Goal: Task Accomplishment & Management: Complete application form

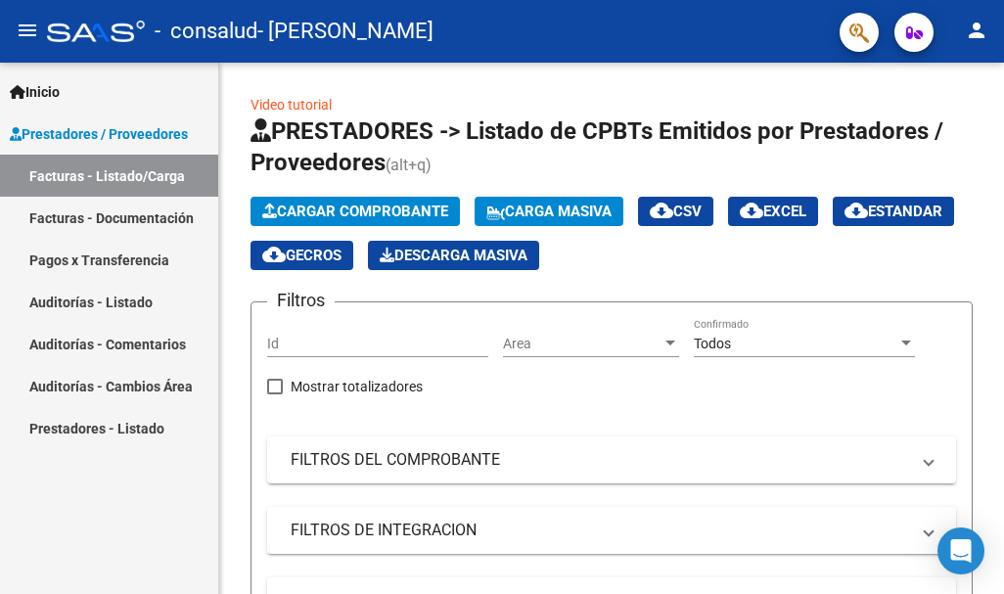
click at [77, 179] on link "Facturas - Listado/Carga" at bounding box center [109, 176] width 218 height 42
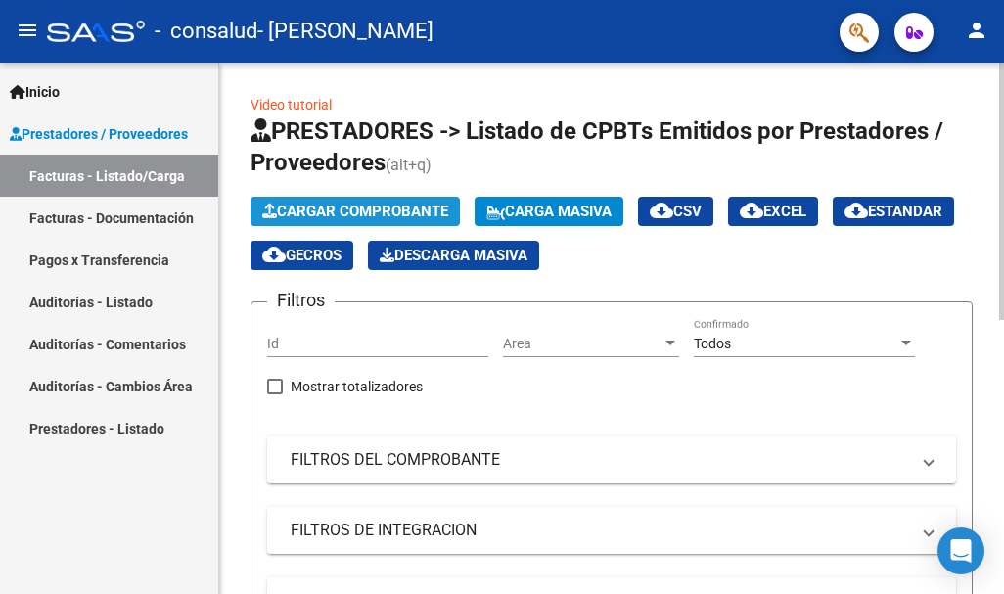
click at [359, 208] on span "Cargar Comprobante" at bounding box center [355, 212] width 186 height 18
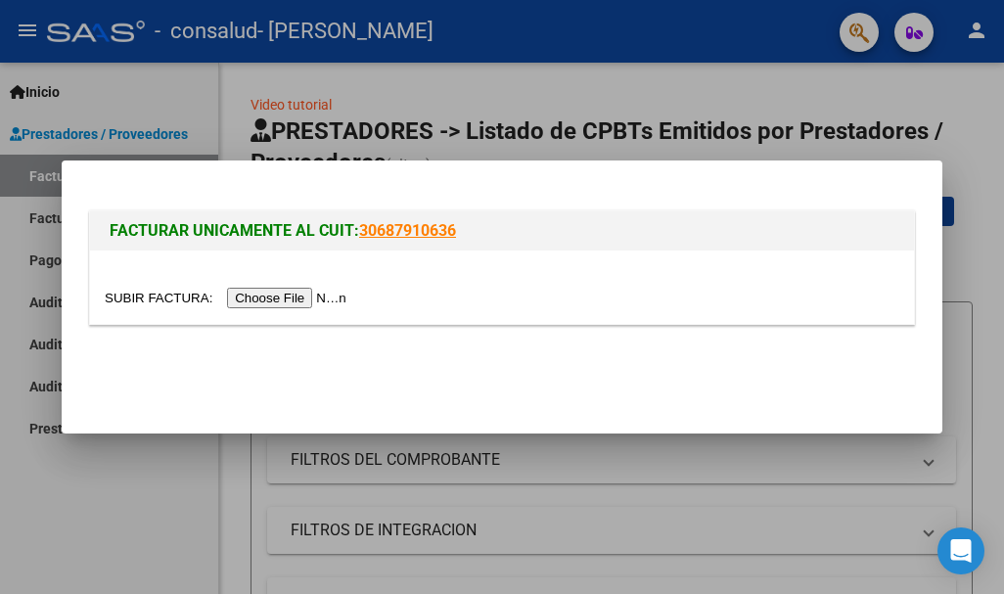
click at [263, 294] on input "file" at bounding box center [229, 298] width 248 height 21
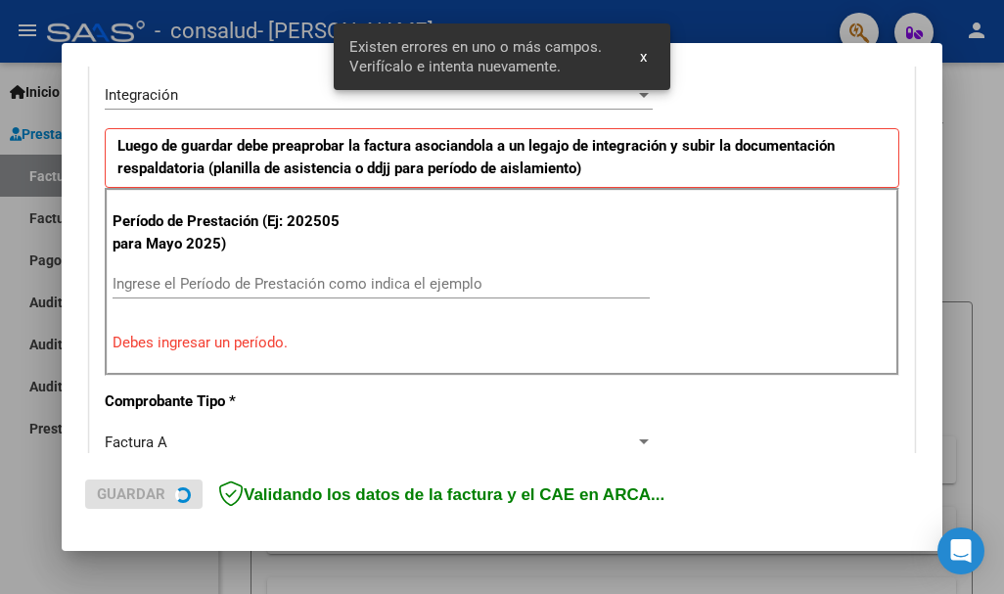
scroll to position [488, 0]
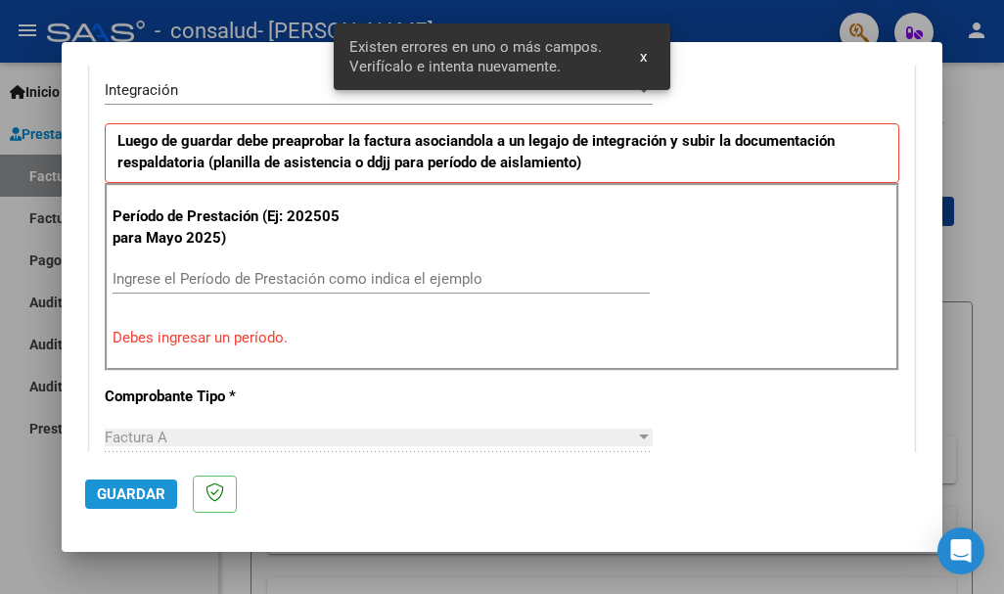
click at [152, 493] on span "Guardar" at bounding box center [131, 495] width 69 height 18
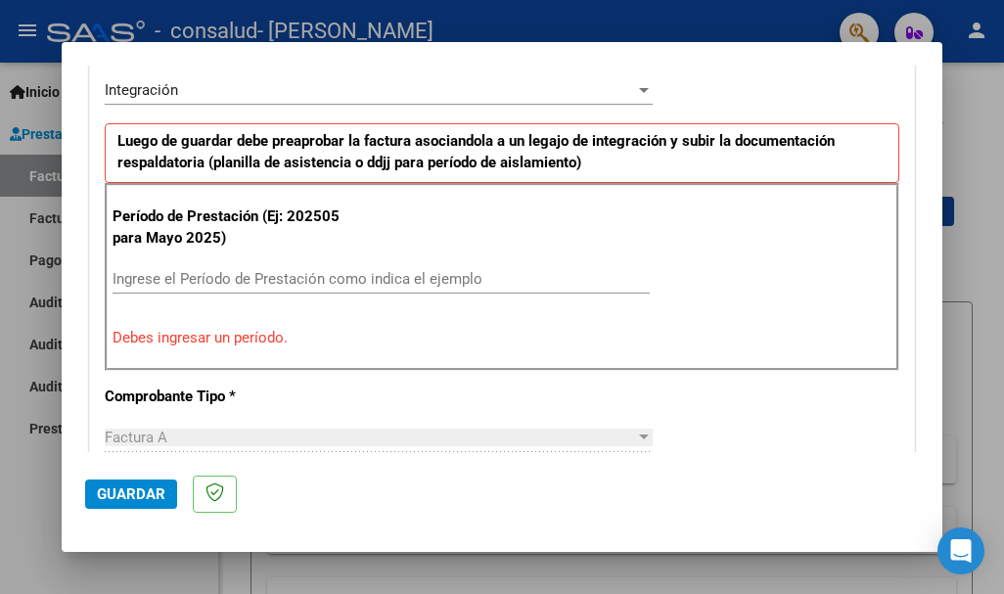
click at [279, 347] on p "Debes ingresar un período." at bounding box center [502, 338] width 779 height 23
click at [243, 266] on div "Ingrese el Período de Prestación como indica el ejemplo" at bounding box center [381, 278] width 537 height 29
click at [130, 502] on span "Guardar" at bounding box center [131, 495] width 69 height 18
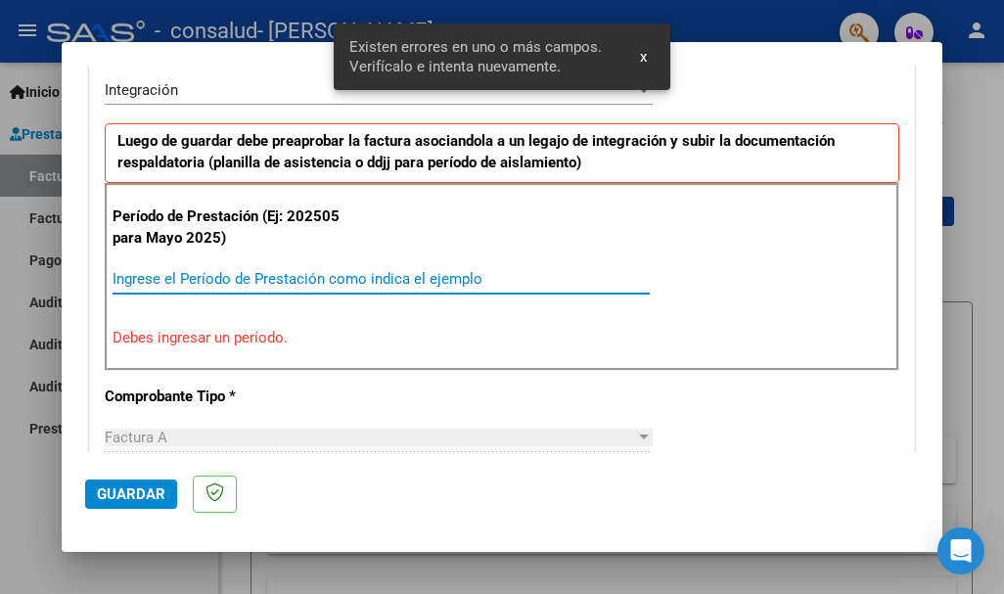
click at [230, 280] on input "Ingrese el Período de Prestación como indica el ejemplo" at bounding box center [381, 279] width 537 height 18
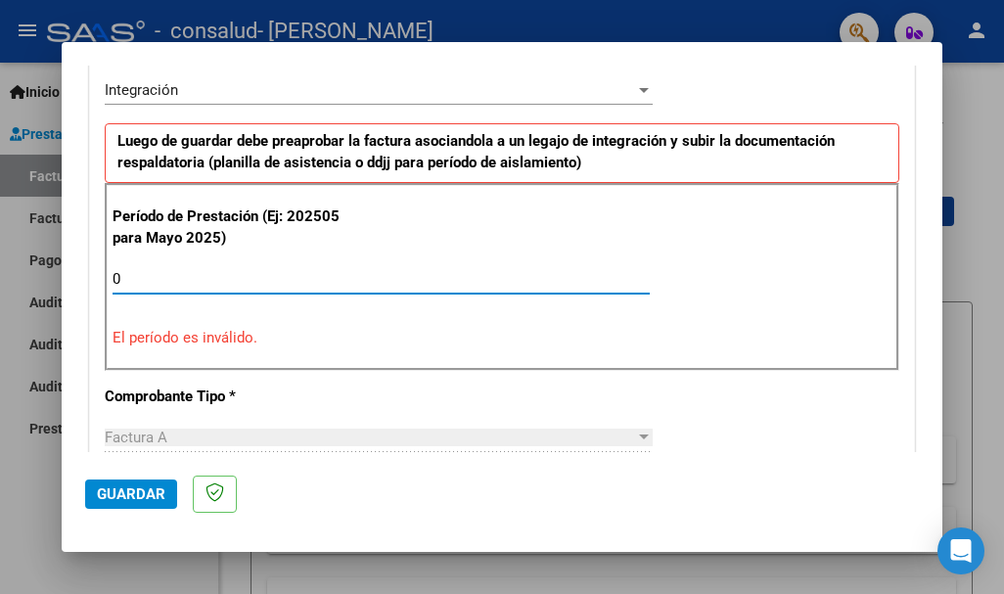
type input "09"
click at [639, 438] on div at bounding box center [644, 437] width 10 height 5
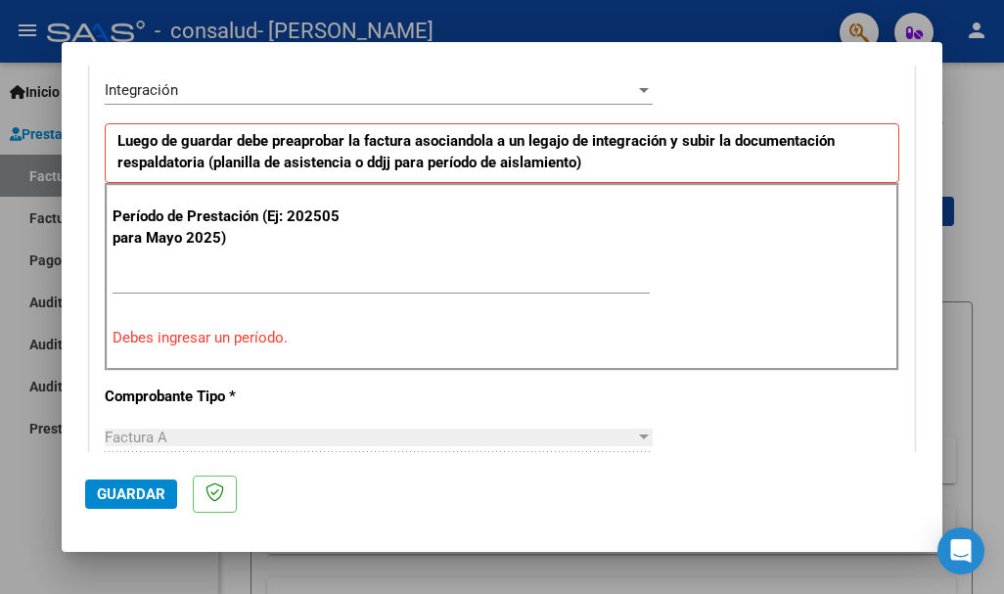
click at [639, 437] on div at bounding box center [644, 437] width 10 height 5
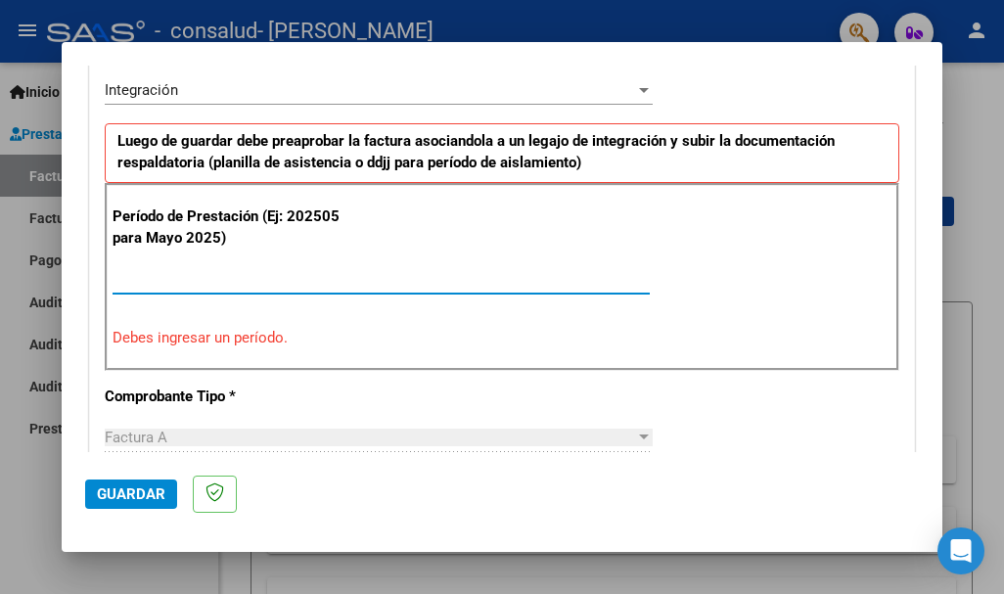
click at [177, 277] on input "Ingrese el Período de Prestación como indica el ejemplo" at bounding box center [381, 279] width 537 height 18
click at [133, 276] on input "Ingrese el Período de Prestación como indica el ejemplo" at bounding box center [381, 279] width 537 height 18
click at [157, 274] on input "2025" at bounding box center [381, 279] width 537 height 18
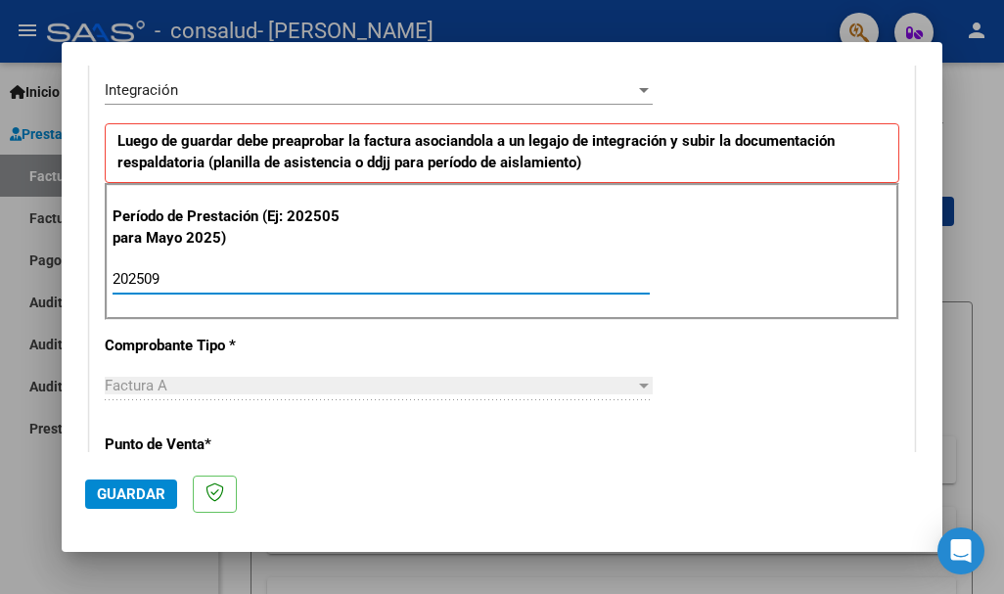
type input "202509"
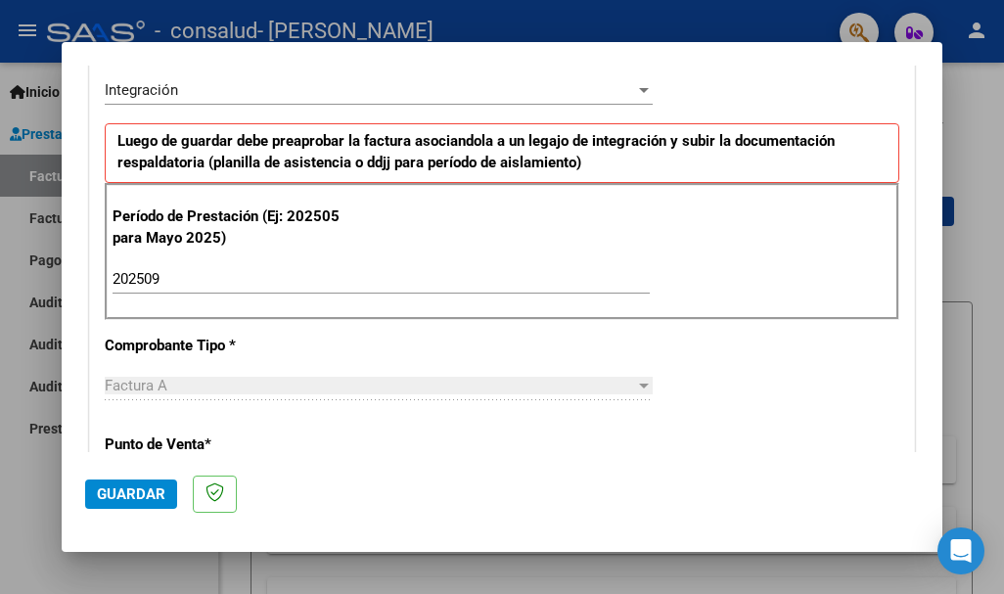
click at [635, 390] on div at bounding box center [644, 386] width 18 height 16
drag, startPoint x: 631, startPoint y: 381, endPoint x: 204, endPoint y: 342, distance: 429.6
click at [204, 342] on app-drop-down-list "Comprobante Tipo * Factura A Seleccionar Tipo" at bounding box center [387, 366] width 564 height 59
click at [733, 356] on div "CUIT * 27-20685168-1 Ingresar CUIT ANALISIS PRESTADOR MARTINEZ GREGORIA RAMONA …" at bounding box center [502, 558] width 824 height 1473
click at [812, 381] on div "CUIT * 27-20685168-1 Ingresar CUIT ANALISIS PRESTADOR MARTINEZ GREGORIA RAMONA …" at bounding box center [502, 558] width 824 height 1473
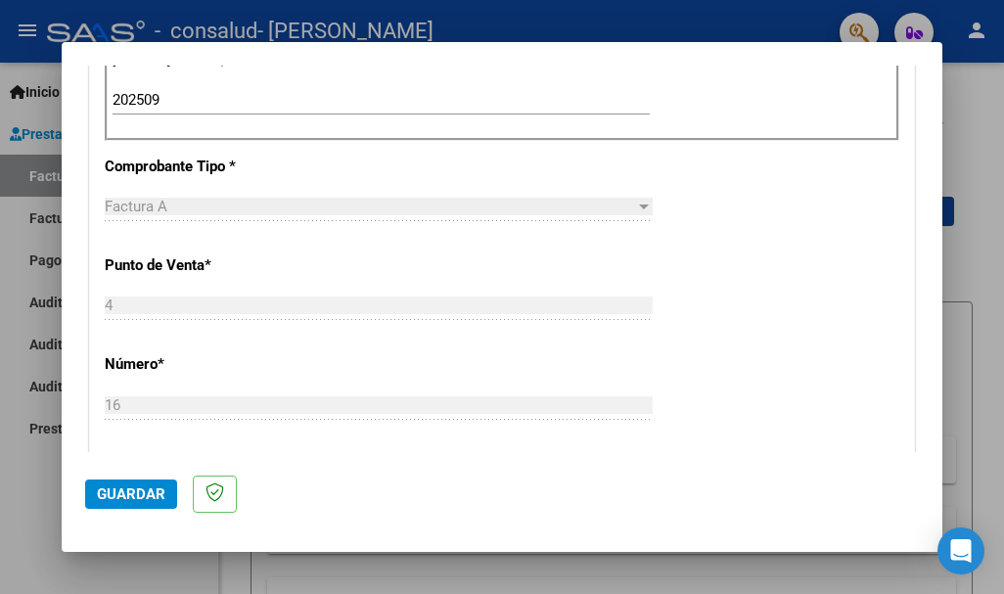
scroll to position [677, 0]
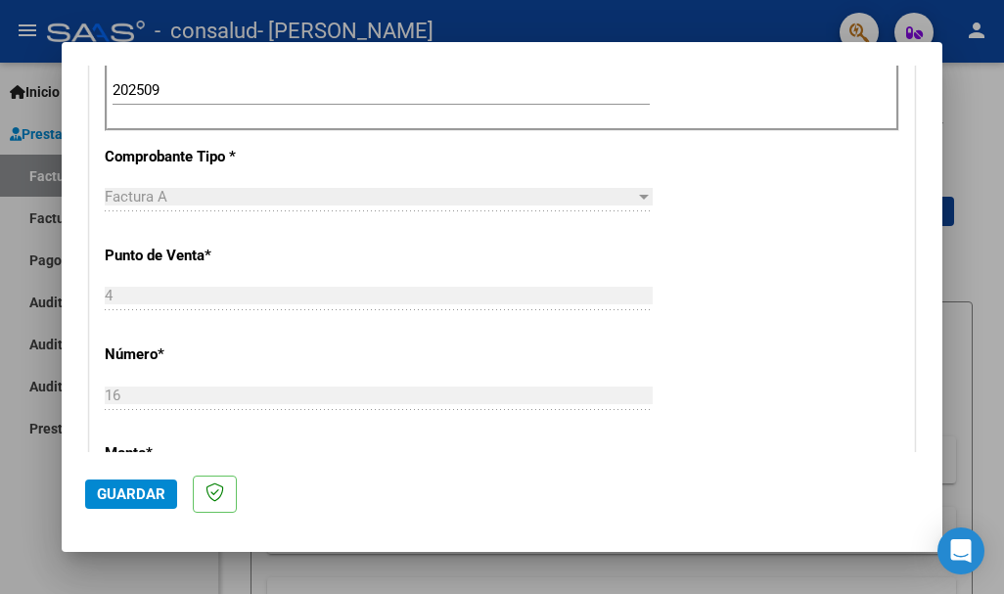
click at [639, 196] on div at bounding box center [644, 197] width 10 height 5
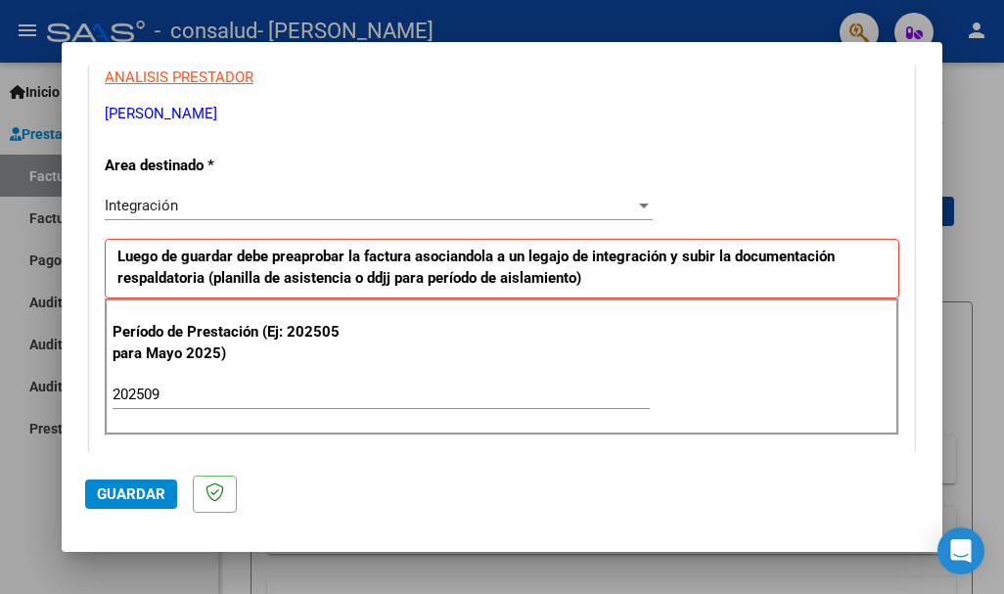
scroll to position [364, 0]
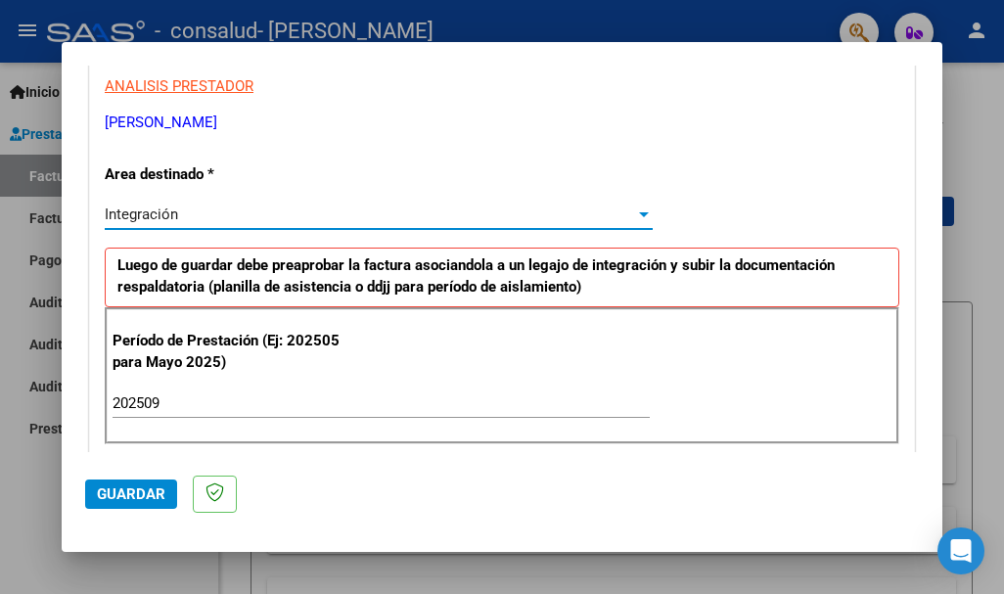
click at [635, 210] on div at bounding box center [644, 215] width 18 height 16
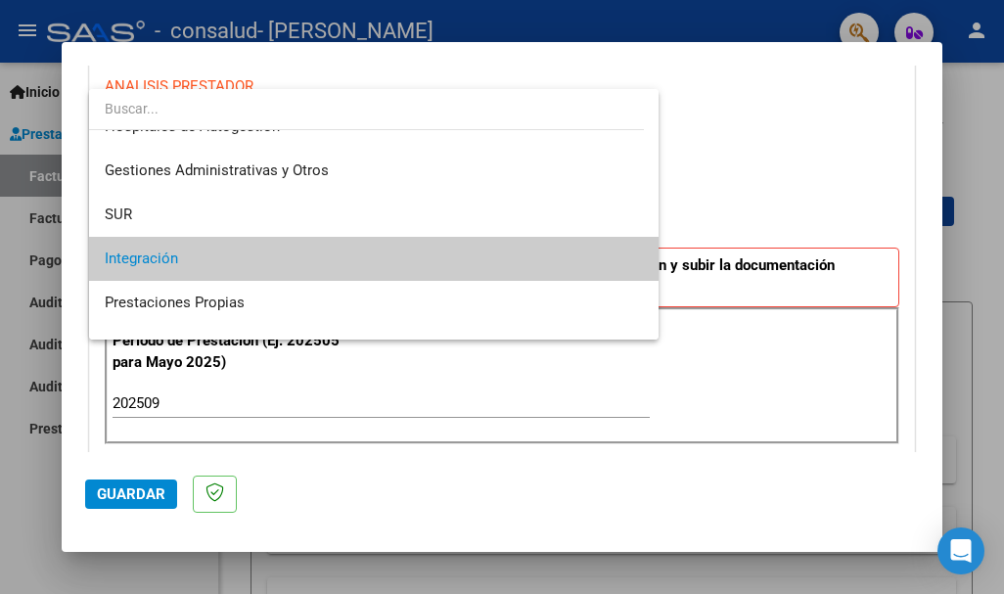
scroll to position [0, 0]
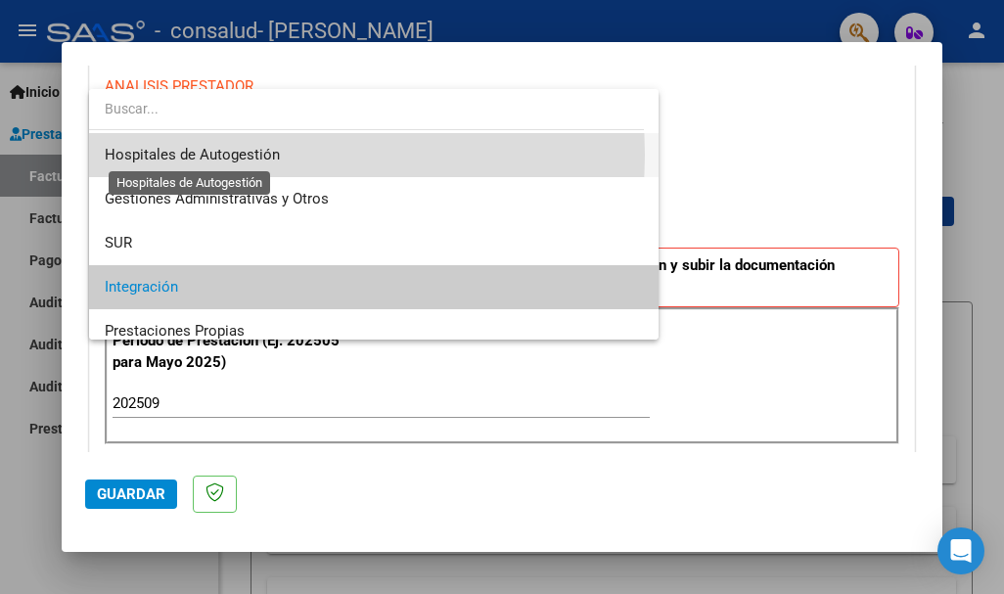
click at [259, 155] on span "Hospitales de Autogestión" at bounding box center [192, 155] width 175 height 18
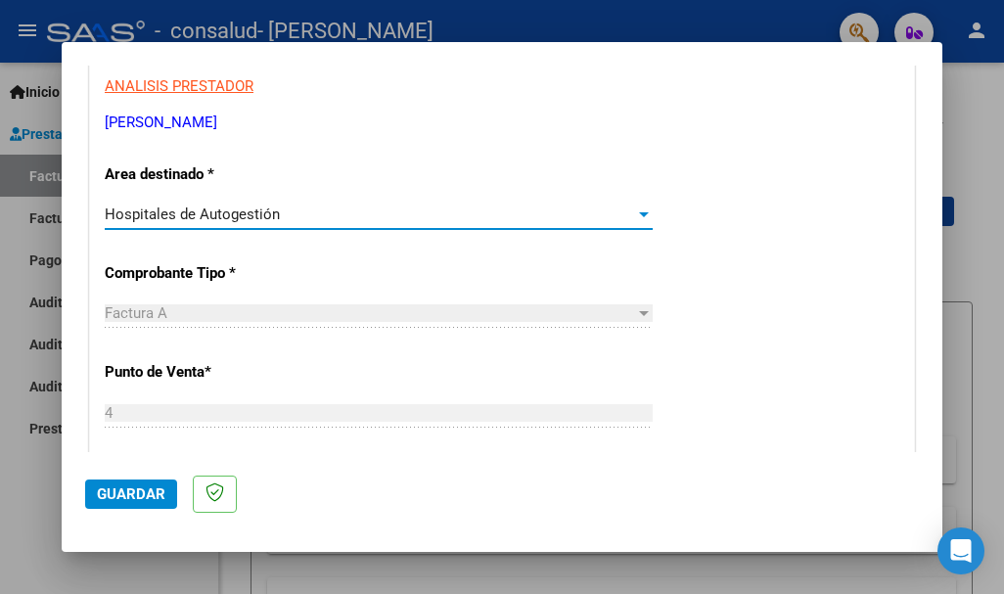
click at [639, 214] on div at bounding box center [644, 214] width 10 height 5
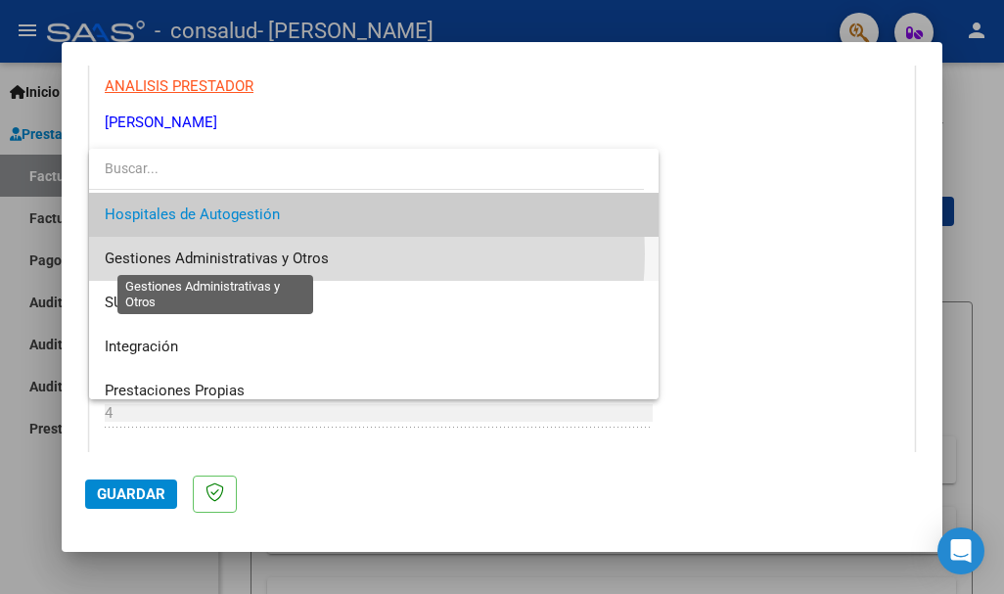
click at [309, 254] on span "Gestiones Administrativas y Otros" at bounding box center [217, 259] width 224 height 18
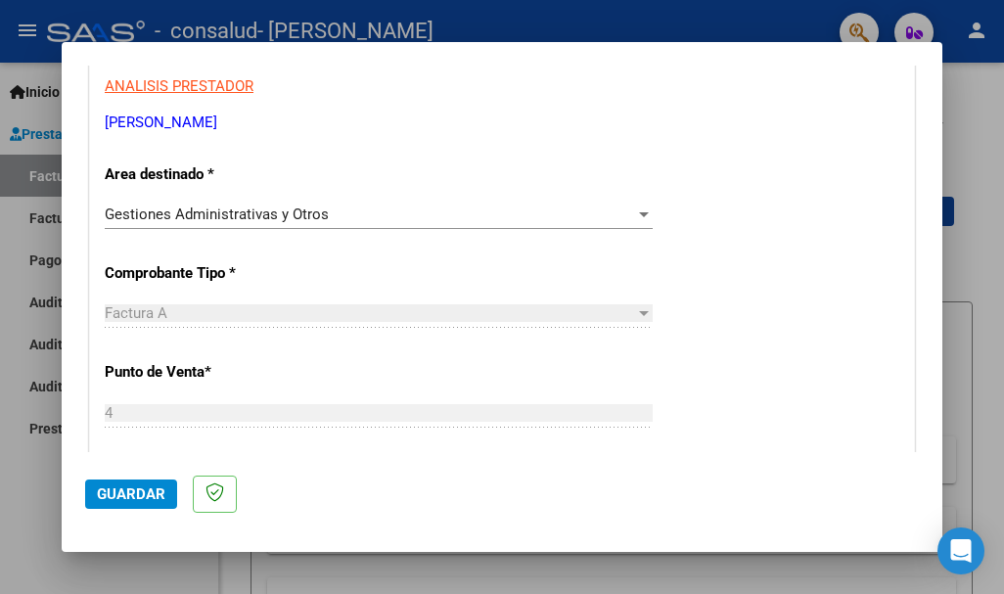
click at [639, 311] on div at bounding box center [644, 313] width 10 height 5
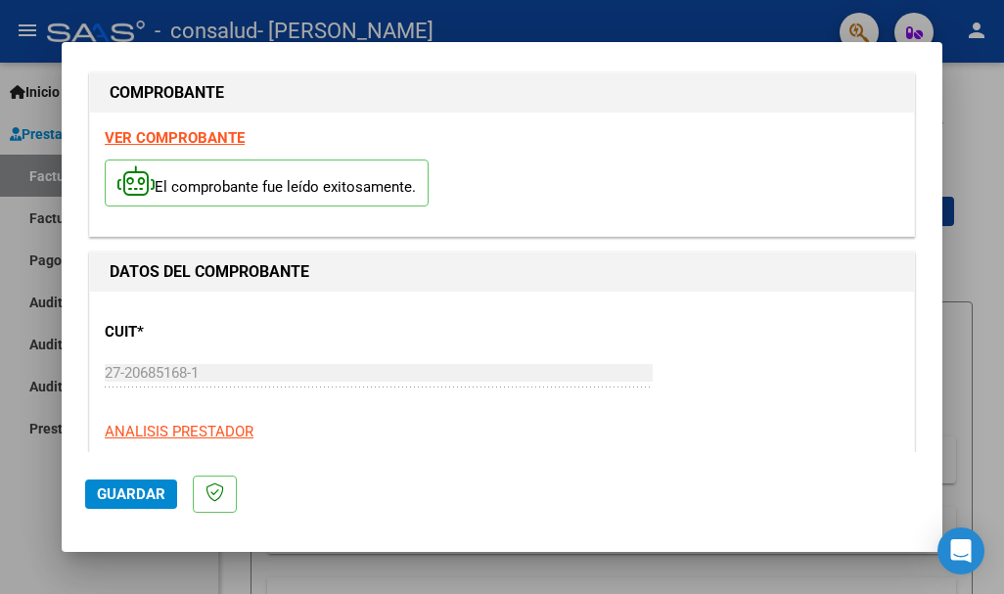
scroll to position [12, 0]
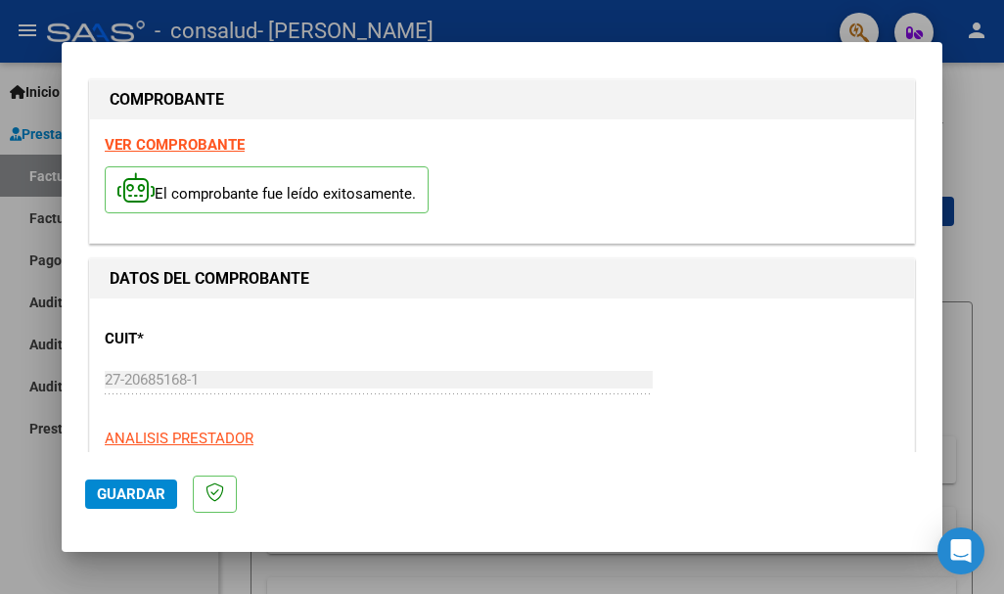
click at [263, 323] on div "CUIT * 27-20685168-1 Ingresar CUIT ANALISIS PRESTADOR MARTINEZ GREGORIA RAMONA …" at bounding box center [502, 399] width 795 height 172
click at [401, 276] on h1 "DATOS DEL COMPROBANTE" at bounding box center [502, 278] width 785 height 23
click at [180, 144] on strong "VER COMPROBANTE" at bounding box center [175, 145] width 140 height 18
click at [332, 272] on h1 "DATOS DEL COMPROBANTE" at bounding box center [502, 278] width 785 height 23
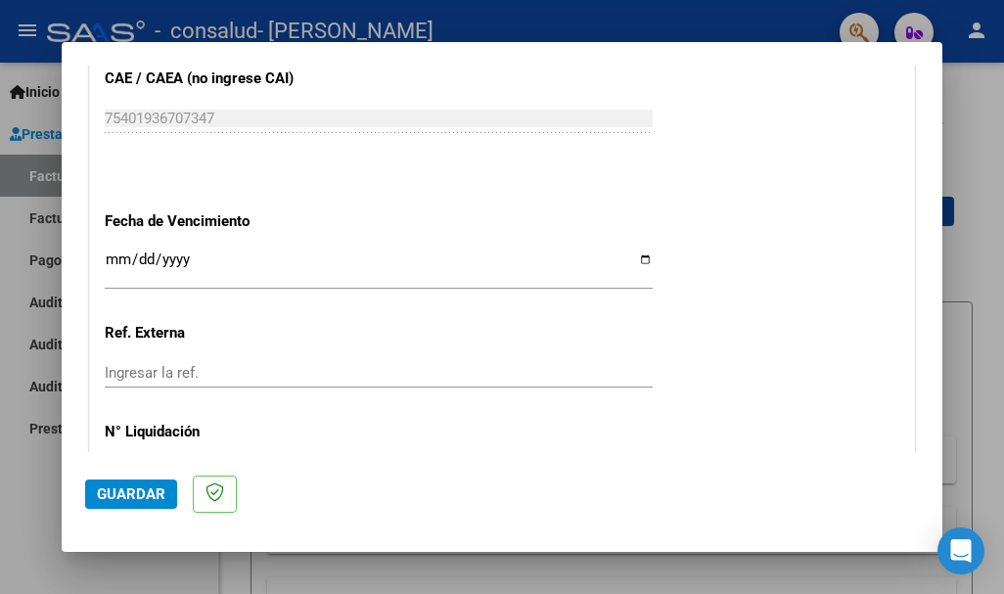
scroll to position [1070, 0]
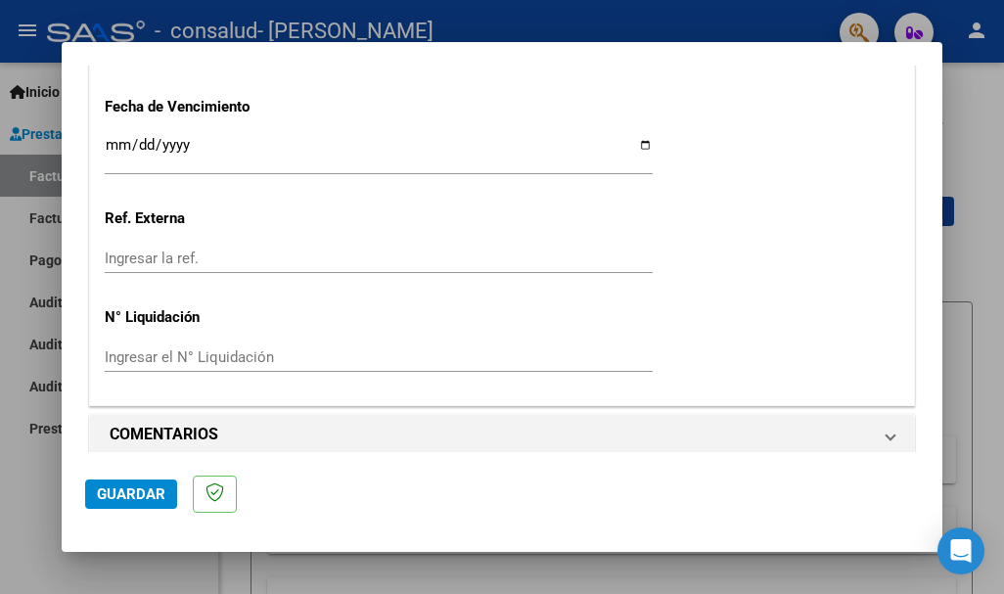
scroll to position [1199, 0]
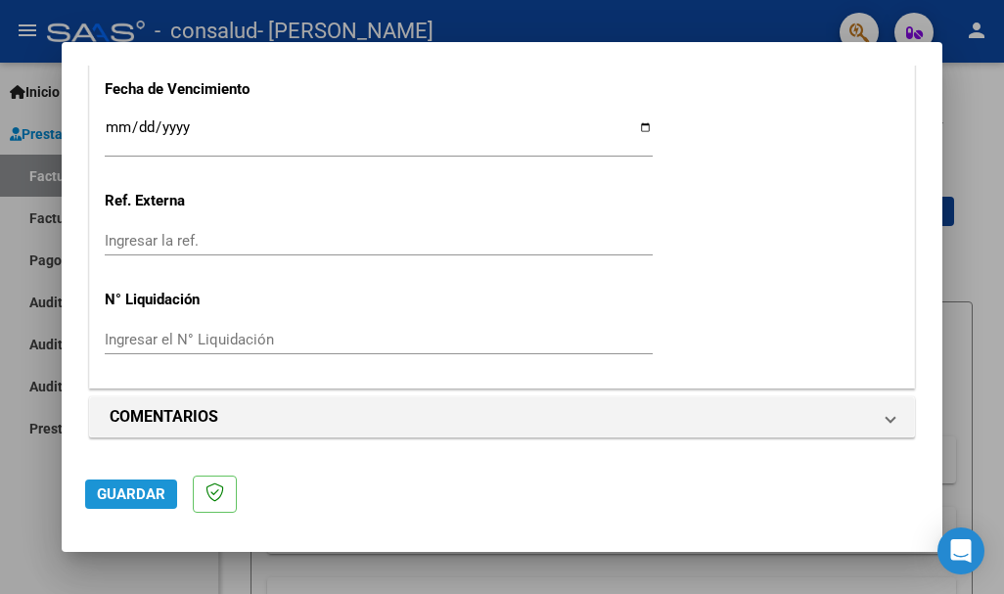
click at [123, 488] on span "Guardar" at bounding box center [131, 495] width 69 height 18
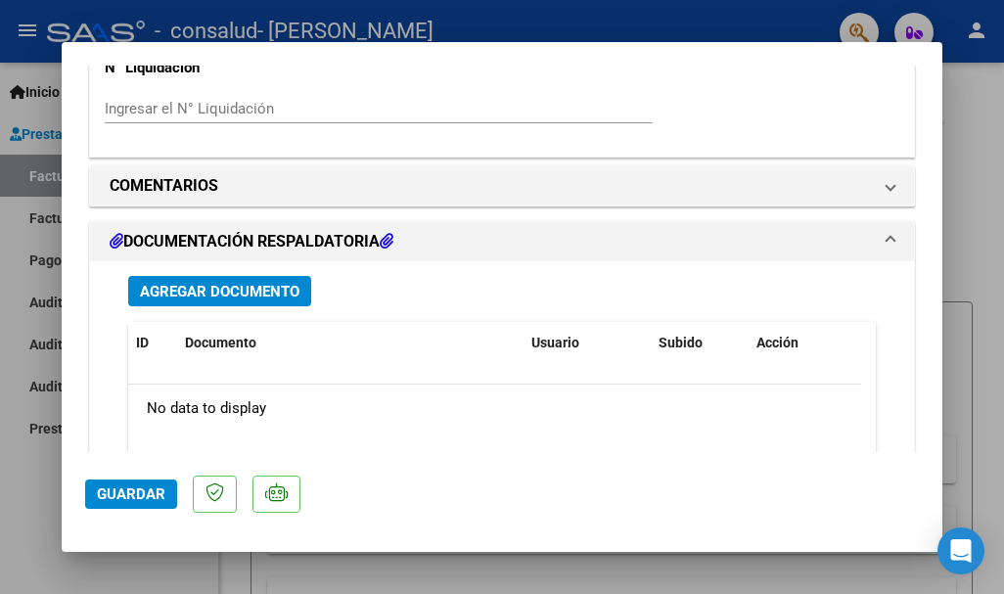
scroll to position [1566, 0]
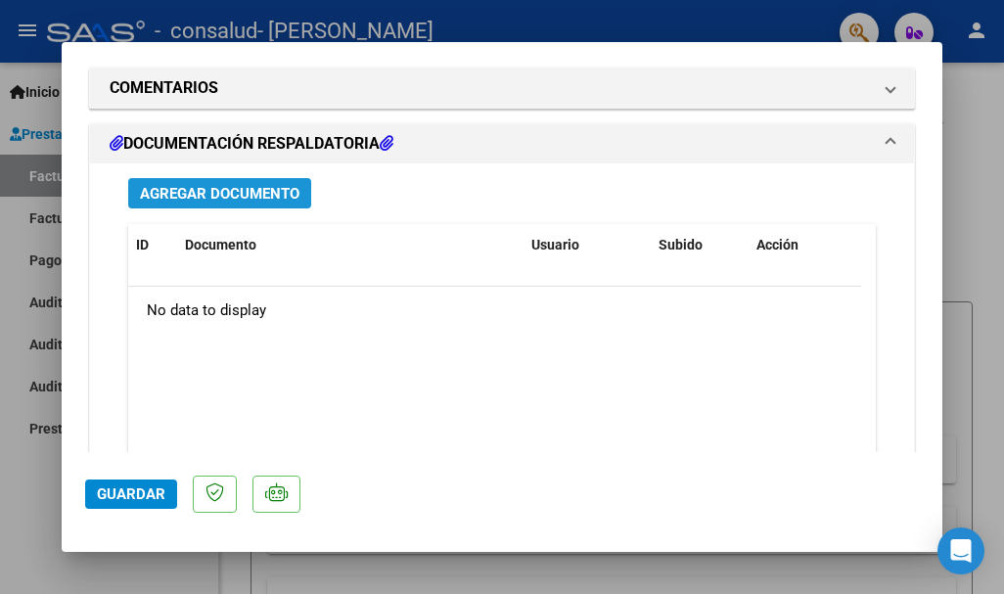
click at [254, 185] on span "Agregar Documento" at bounding box center [220, 194] width 160 height 18
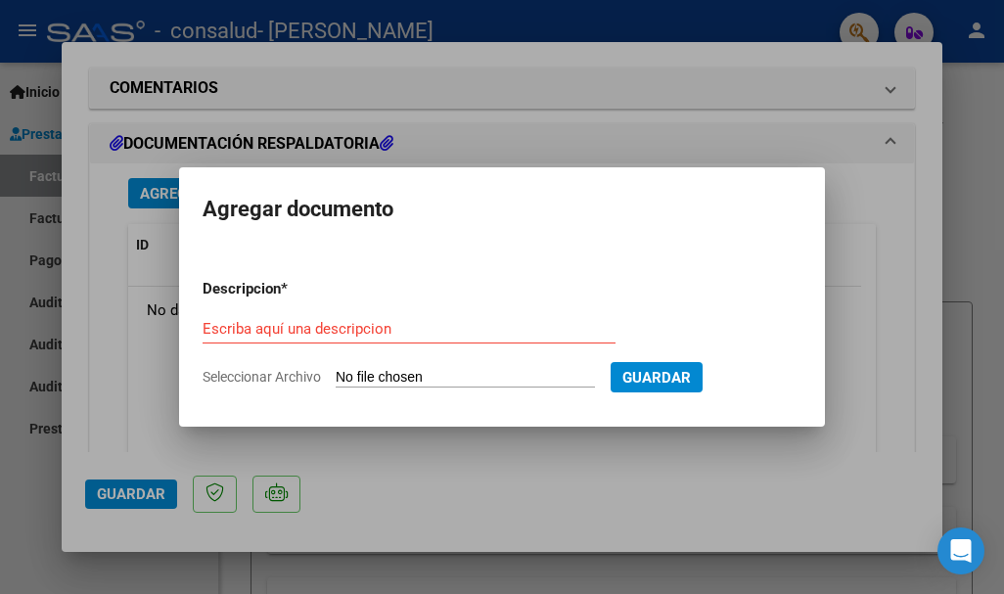
click at [306, 373] on span "Seleccionar Archivo" at bounding box center [262, 377] width 118 height 16
click at [336, 373] on input "Seleccionar Archivo" at bounding box center [465, 378] width 259 height 19
type input "C:\fakepath\Scan 07 oct 25 18·52·47.pdf"
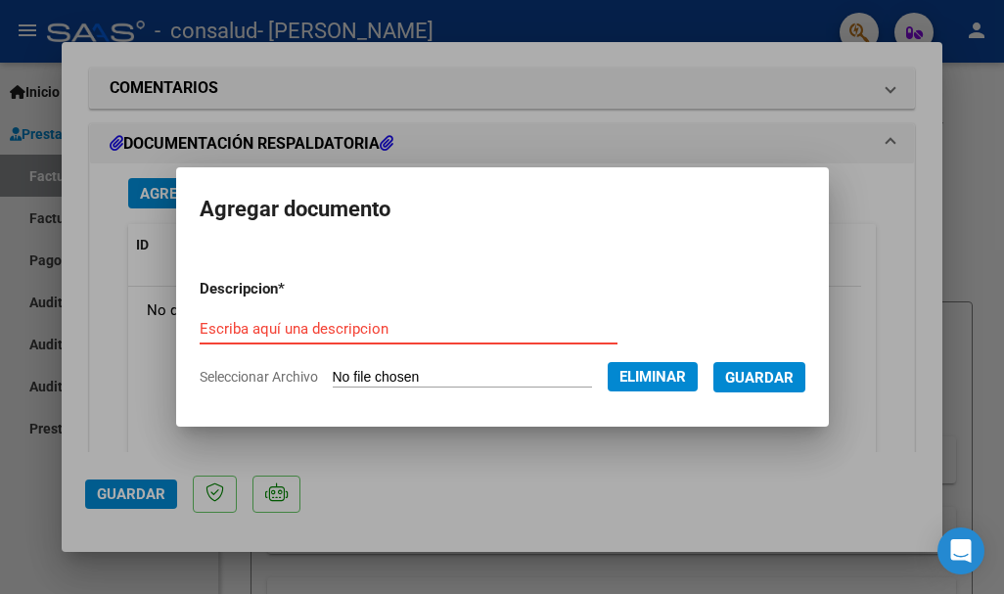
click at [400, 326] on input "Escriba aquí una descripcion" at bounding box center [409, 329] width 418 height 18
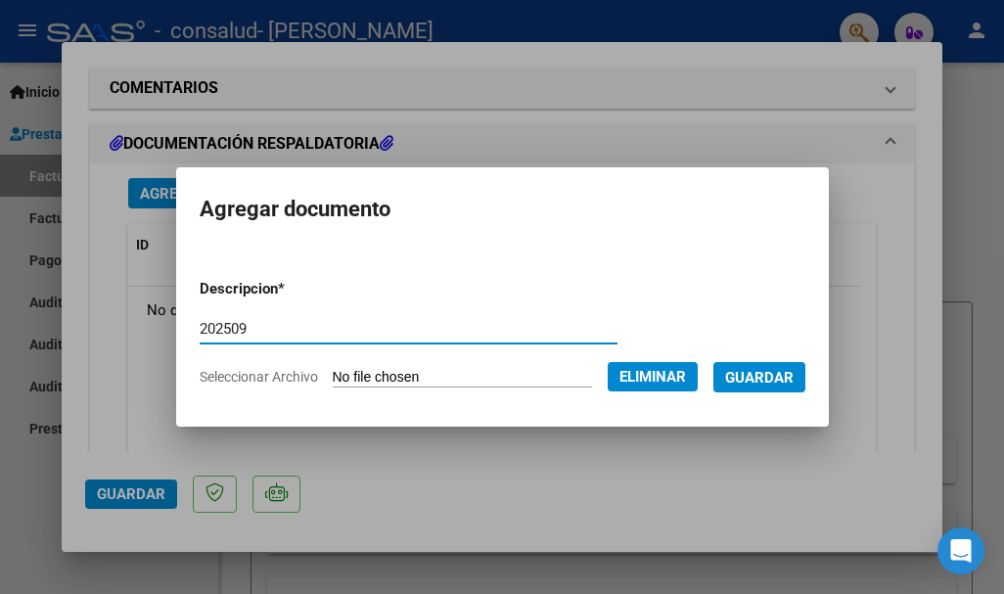
type input "202509"
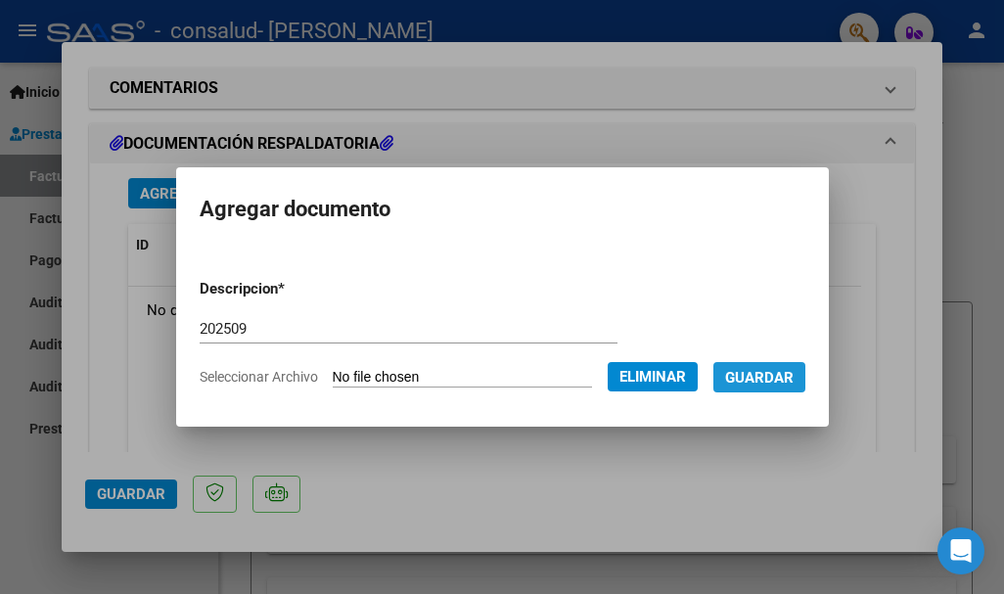
click at [757, 383] on span "Guardar" at bounding box center [759, 378] width 69 height 18
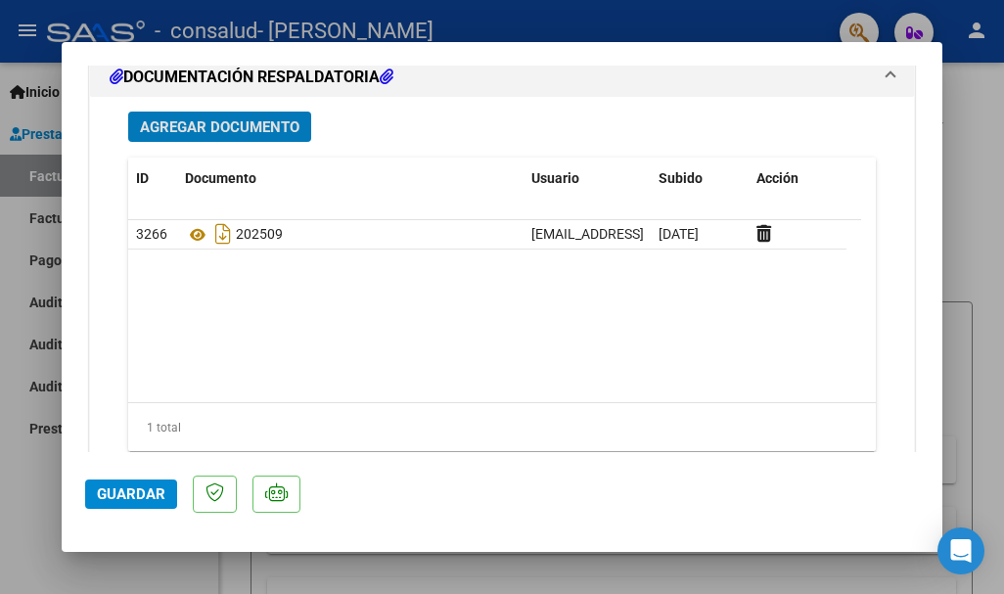
scroll to position [1693, 0]
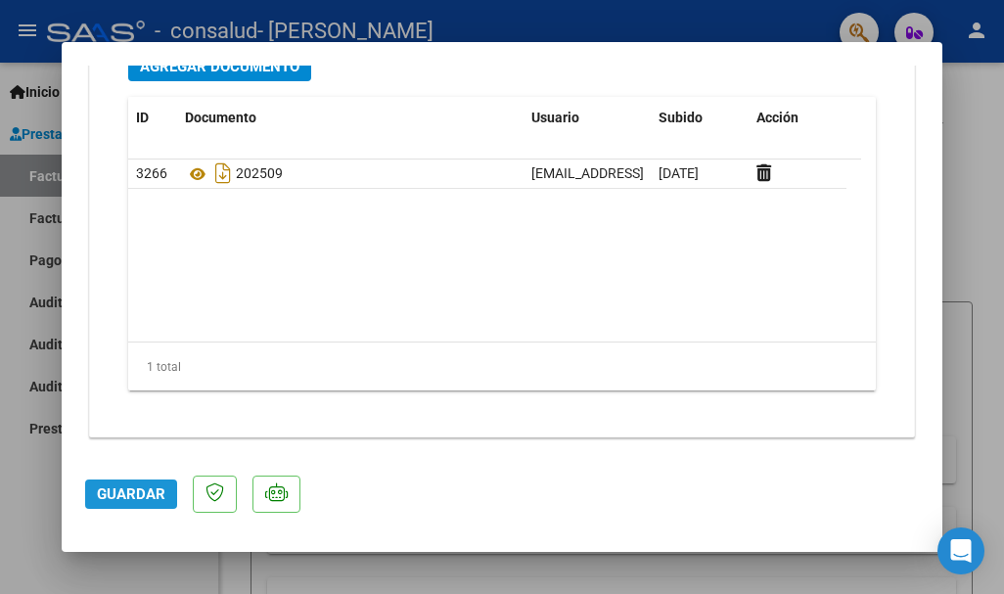
click at [135, 484] on button "Guardar" at bounding box center [131, 494] width 92 height 29
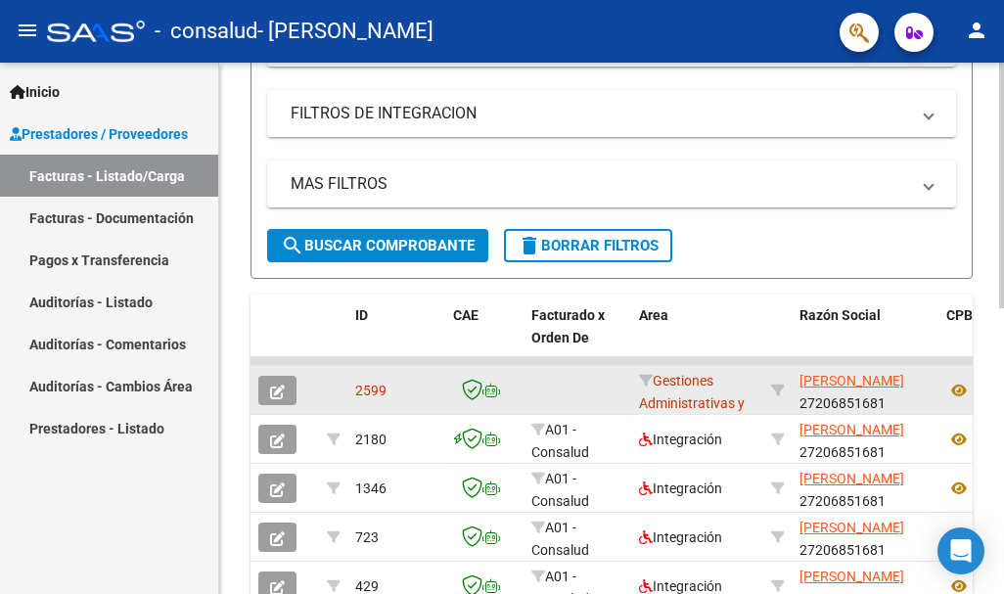
scroll to position [489, 0]
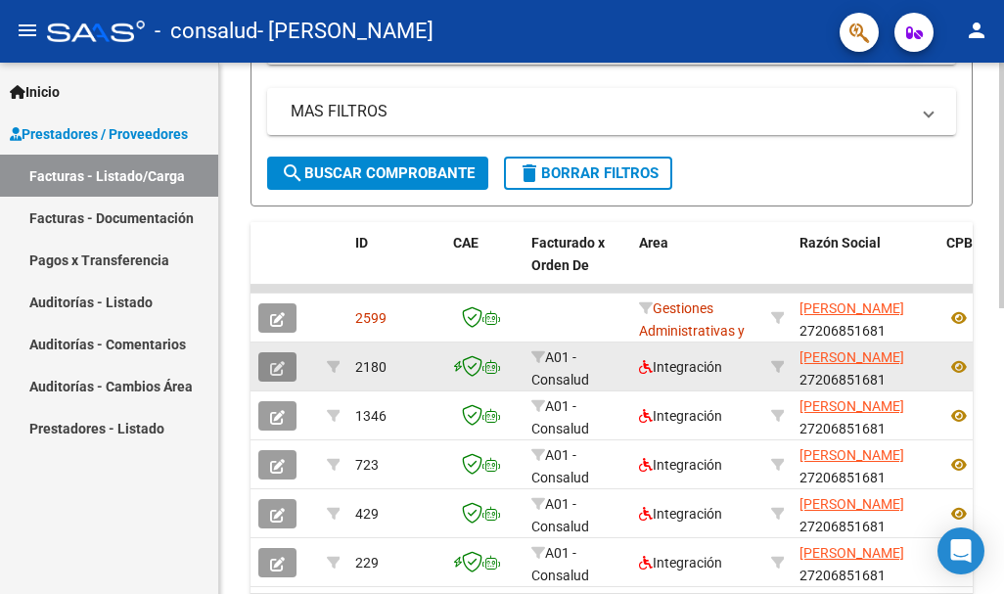
click at [279, 369] on icon "button" at bounding box center [277, 368] width 15 height 15
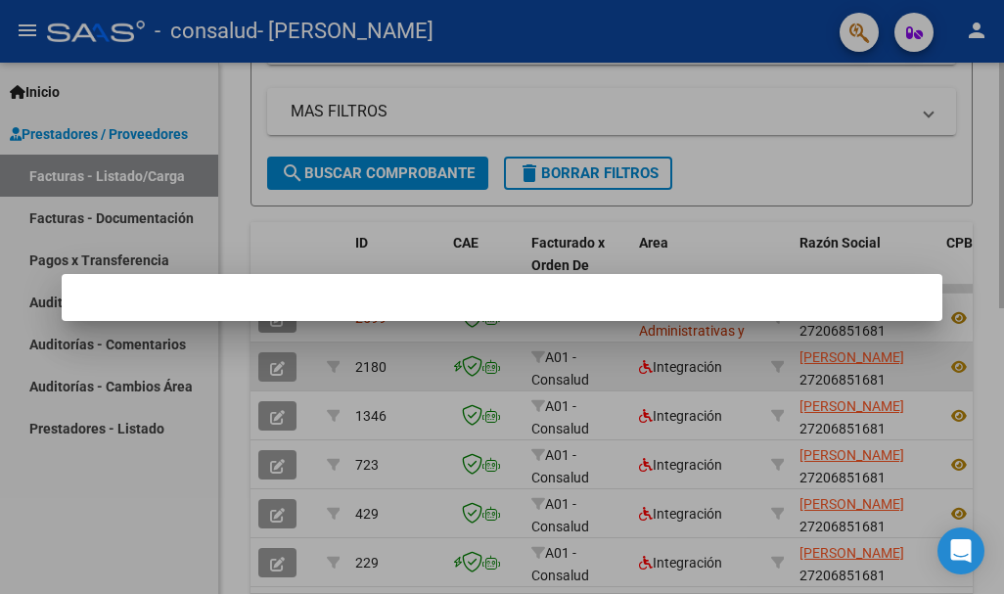
click at [279, 369] on div at bounding box center [502, 297] width 1004 height 594
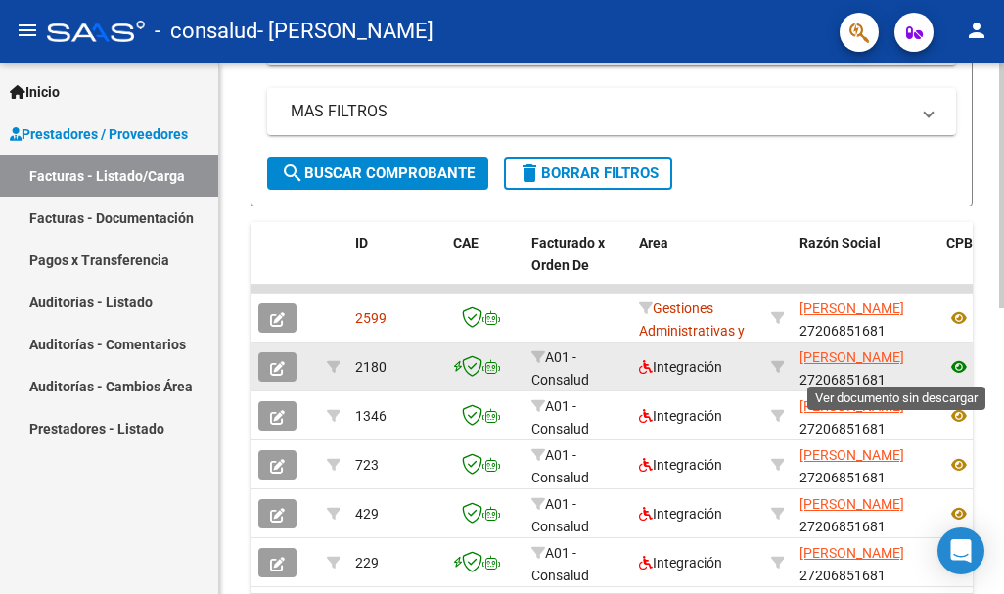
click at [961, 362] on icon at bounding box center [959, 366] width 25 height 23
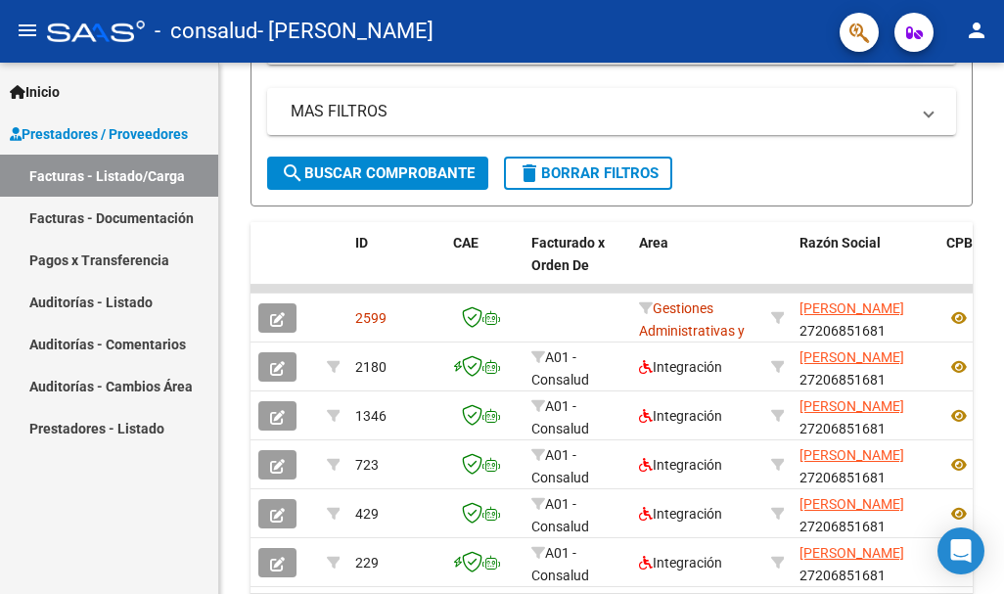
click at [106, 255] on link "Pagos x Transferencia" at bounding box center [109, 260] width 218 height 42
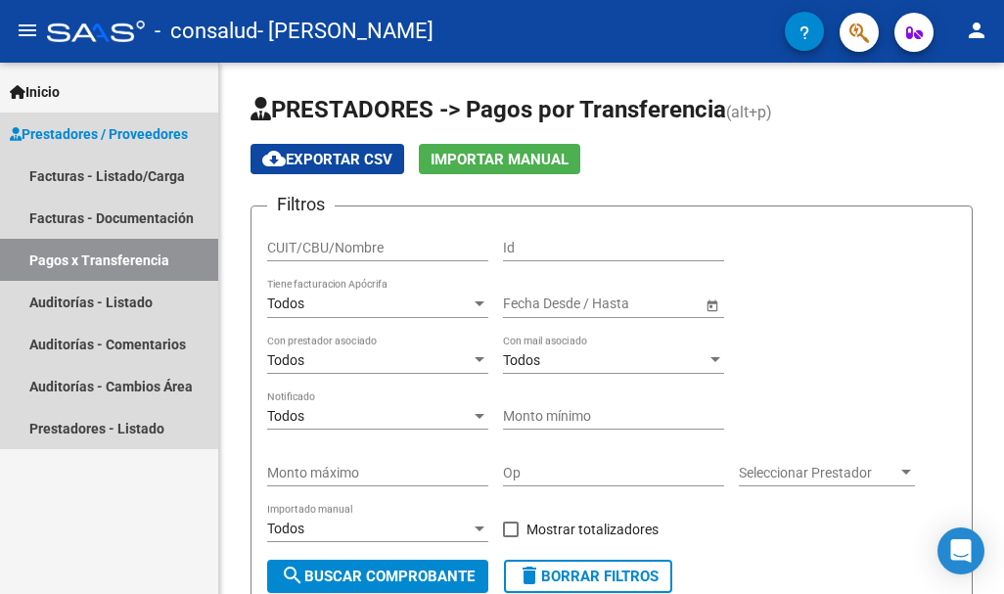
click at [53, 133] on span "Prestadores / Proveedores" at bounding box center [99, 134] width 178 height 22
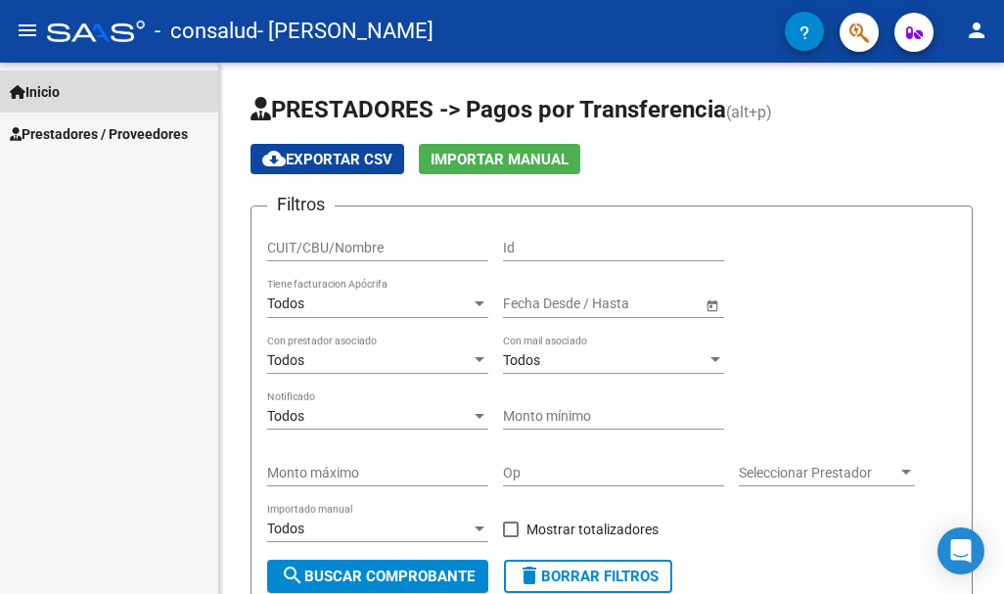
click at [42, 83] on span "Inicio" at bounding box center [35, 92] width 50 height 22
